Goal: Task Accomplishment & Management: Manage account settings

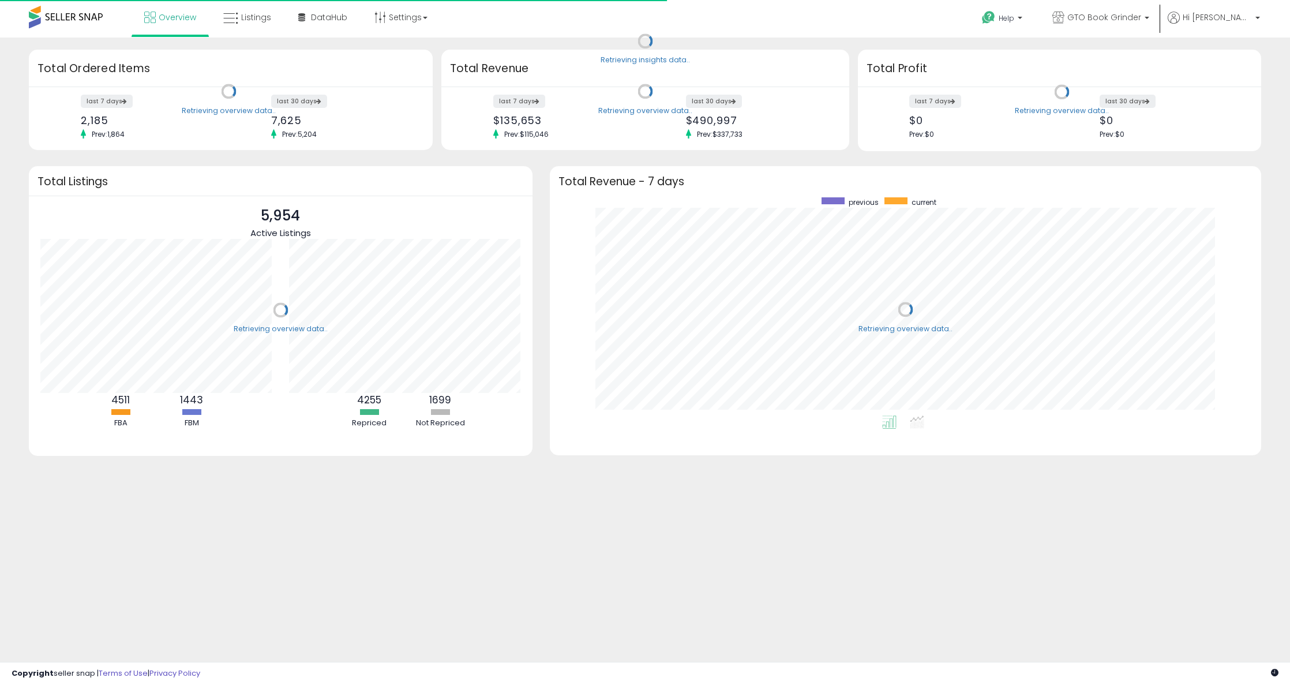
scroll to position [218, 688]
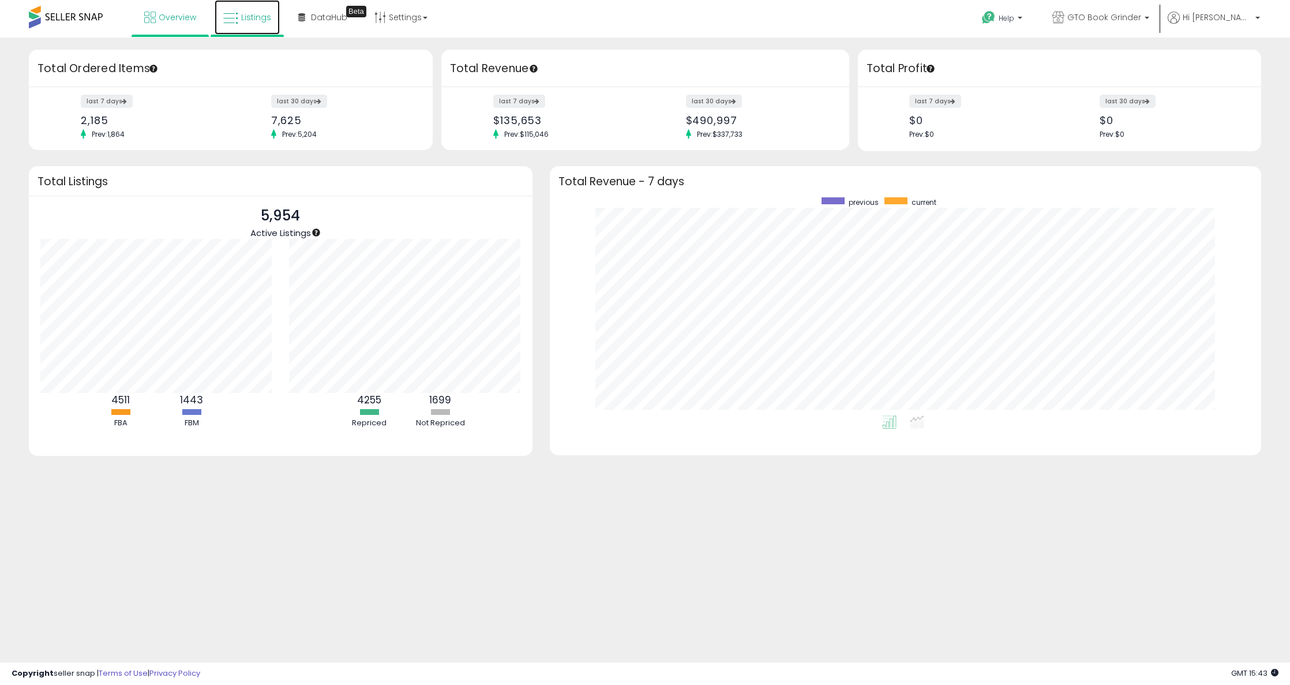
click at [253, 23] on link "Listings" at bounding box center [247, 17] width 65 height 35
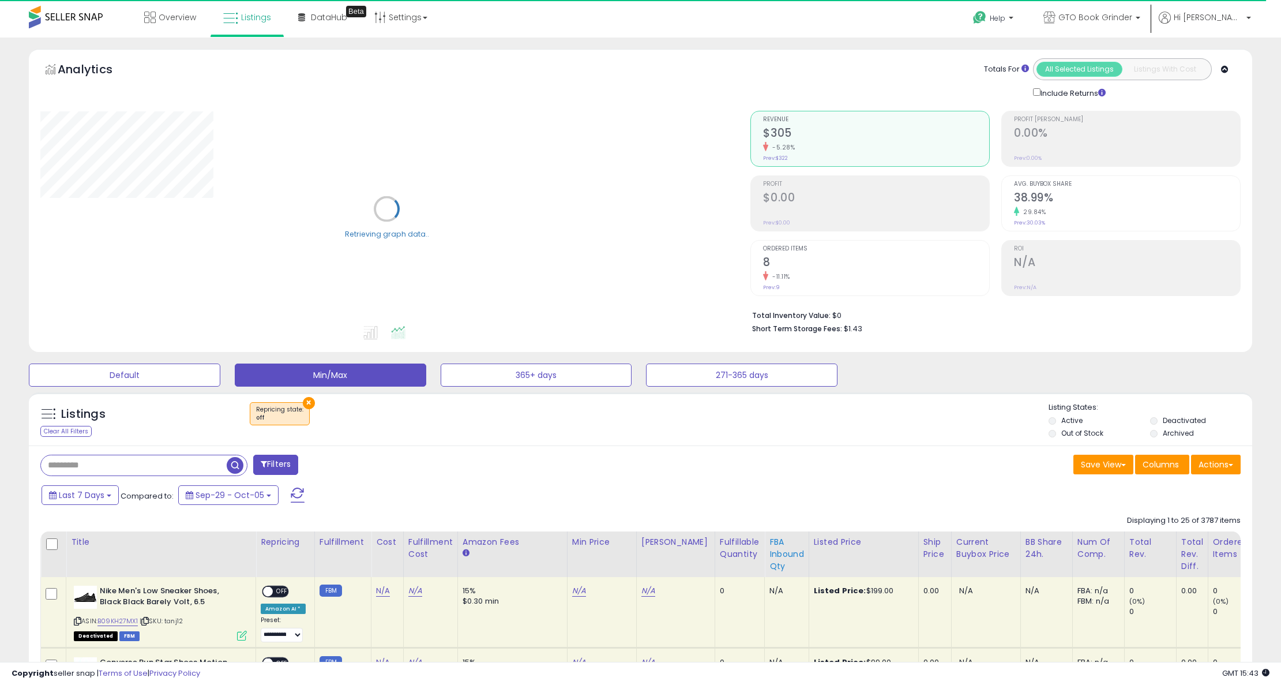
click at [769, 551] on div "FBA inbound Qty" at bounding box center [786, 554] width 35 height 36
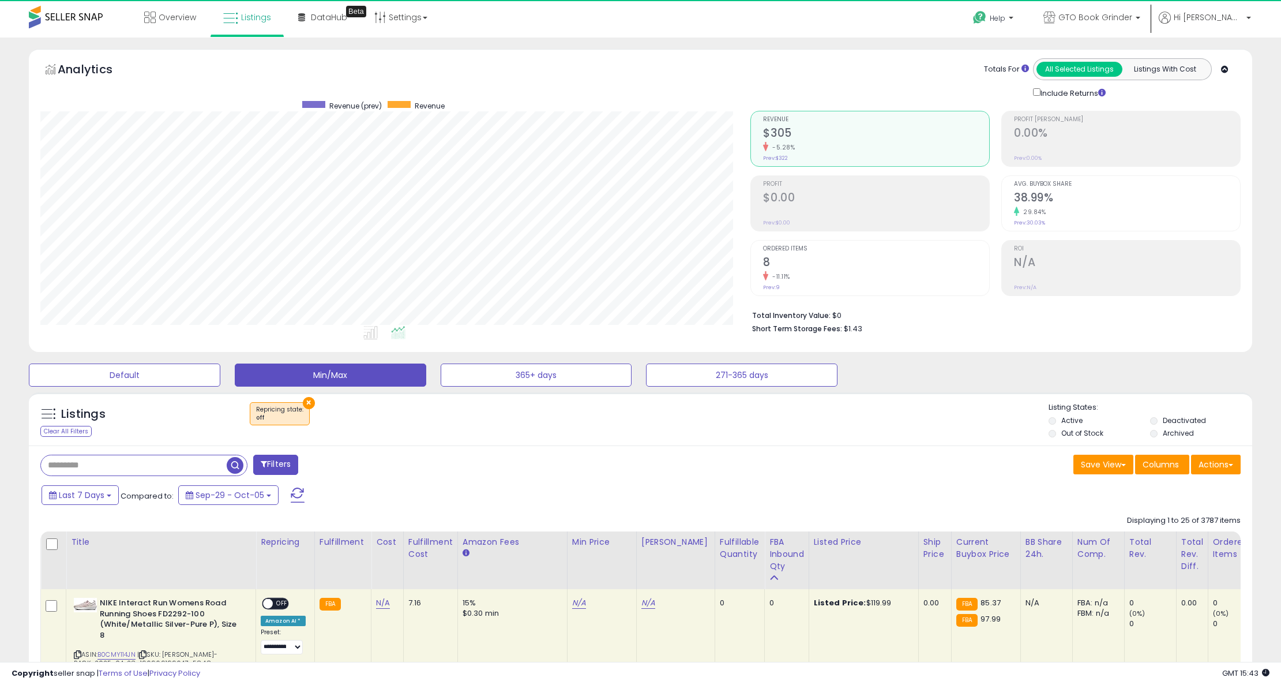
scroll to position [237, 711]
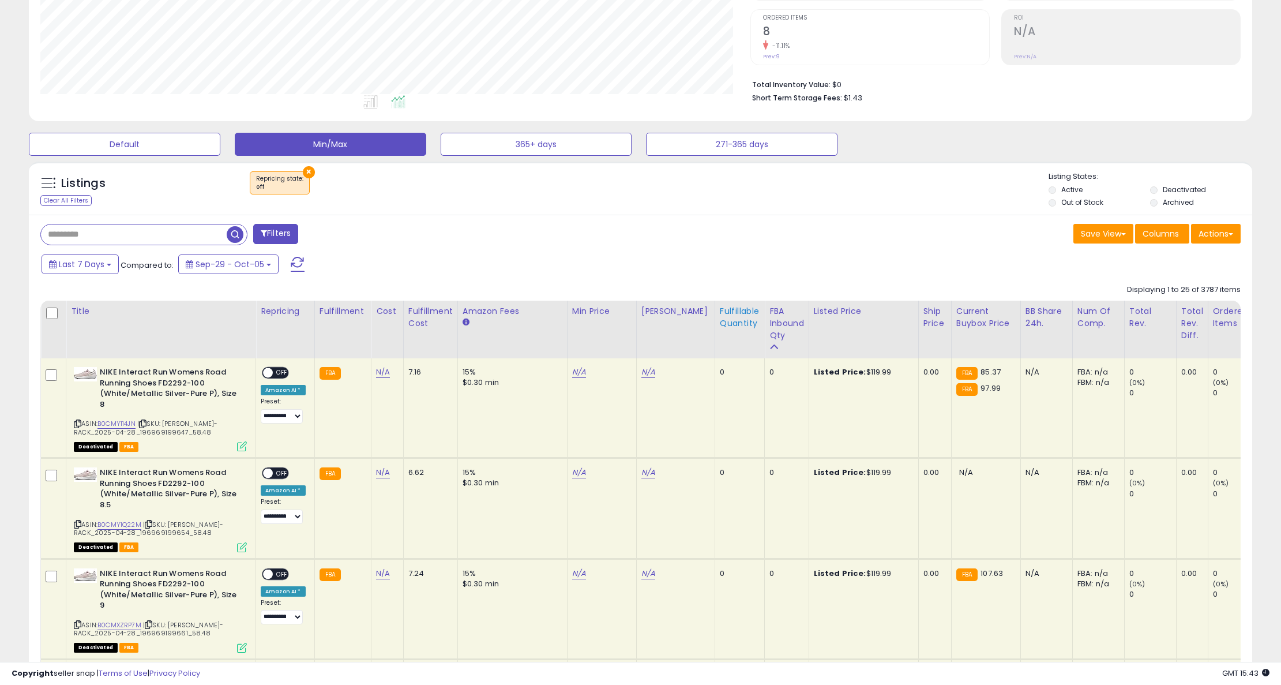
click at [725, 329] on div "Fulfillable Quantity" at bounding box center [740, 317] width 40 height 24
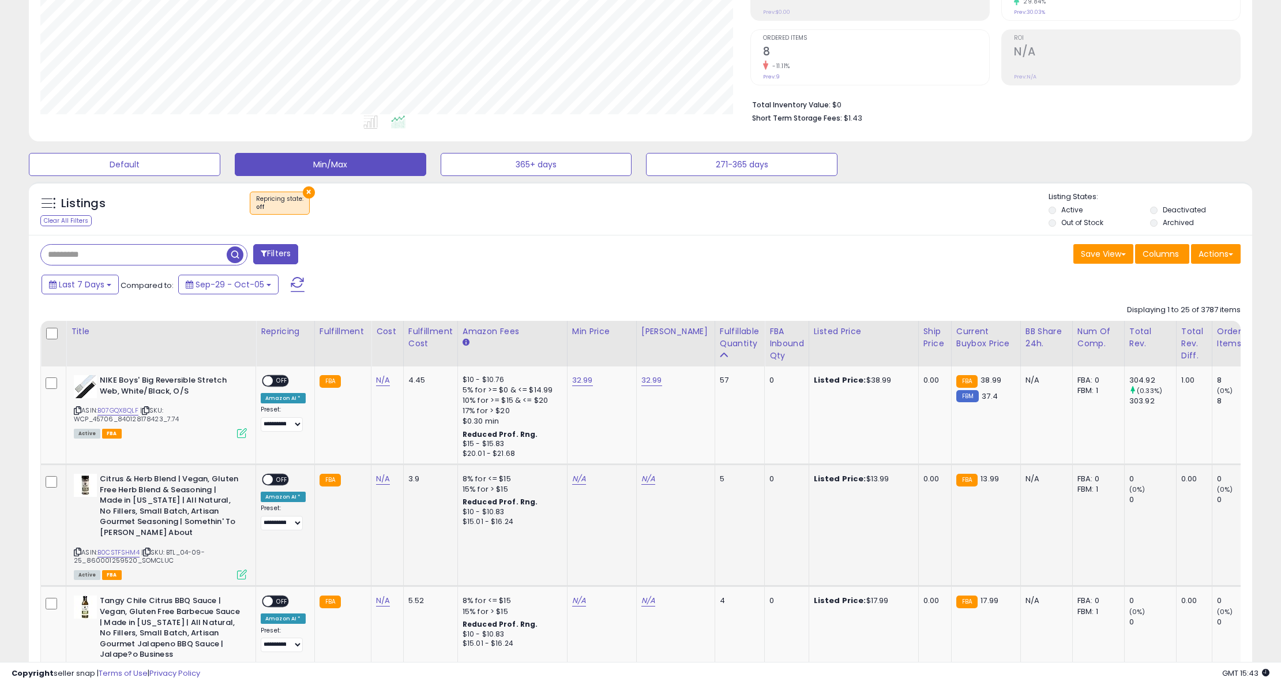
scroll to position [0, 0]
